Goal: Find specific page/section: Find specific page/section

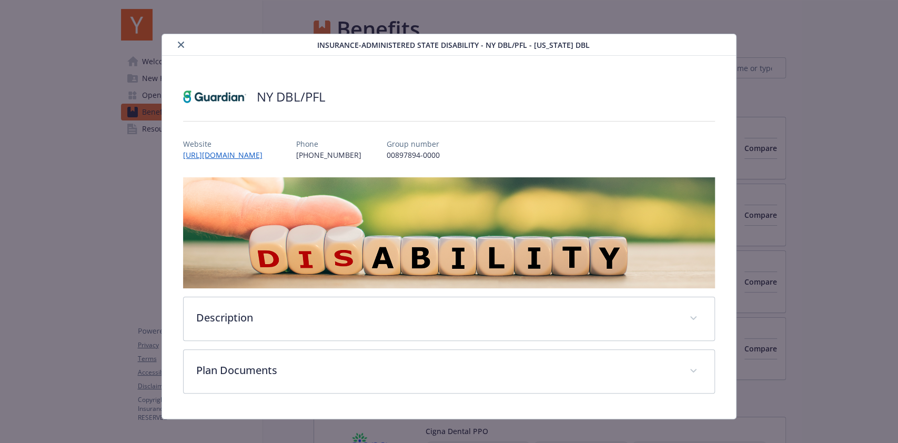
click at [179, 40] on button "close" at bounding box center [181, 44] width 13 height 13
